Goal: Find specific page/section: Find specific page/section

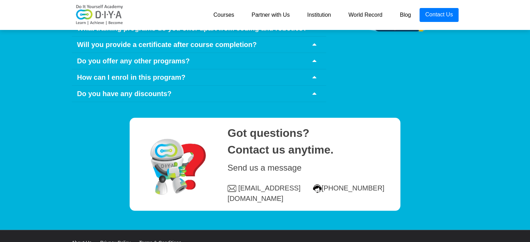
scroll to position [3446, 0]
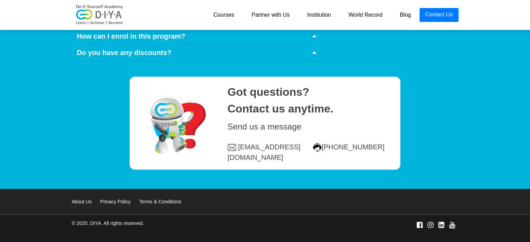
click at [82, 198] on div "About Us Privacy Policy Terms & Conditions" at bounding box center [266, 202] width 398 height 8
click at [82, 199] on link "About Us" at bounding box center [85, 202] width 27 height 6
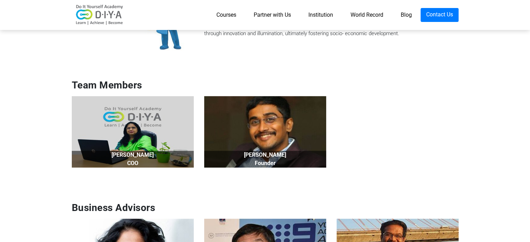
scroll to position [507, 0]
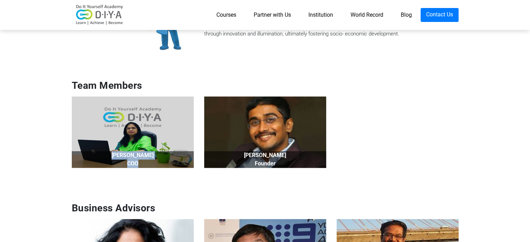
drag, startPoint x: 107, startPoint y: 156, endPoint x: 160, endPoint y: 166, distance: 53.9
click at [160, 166] on div "[PERSON_NAME] COO" at bounding box center [133, 159] width 122 height 17
copy div "[PERSON_NAME] COO"
